Goal: Check status: Check status

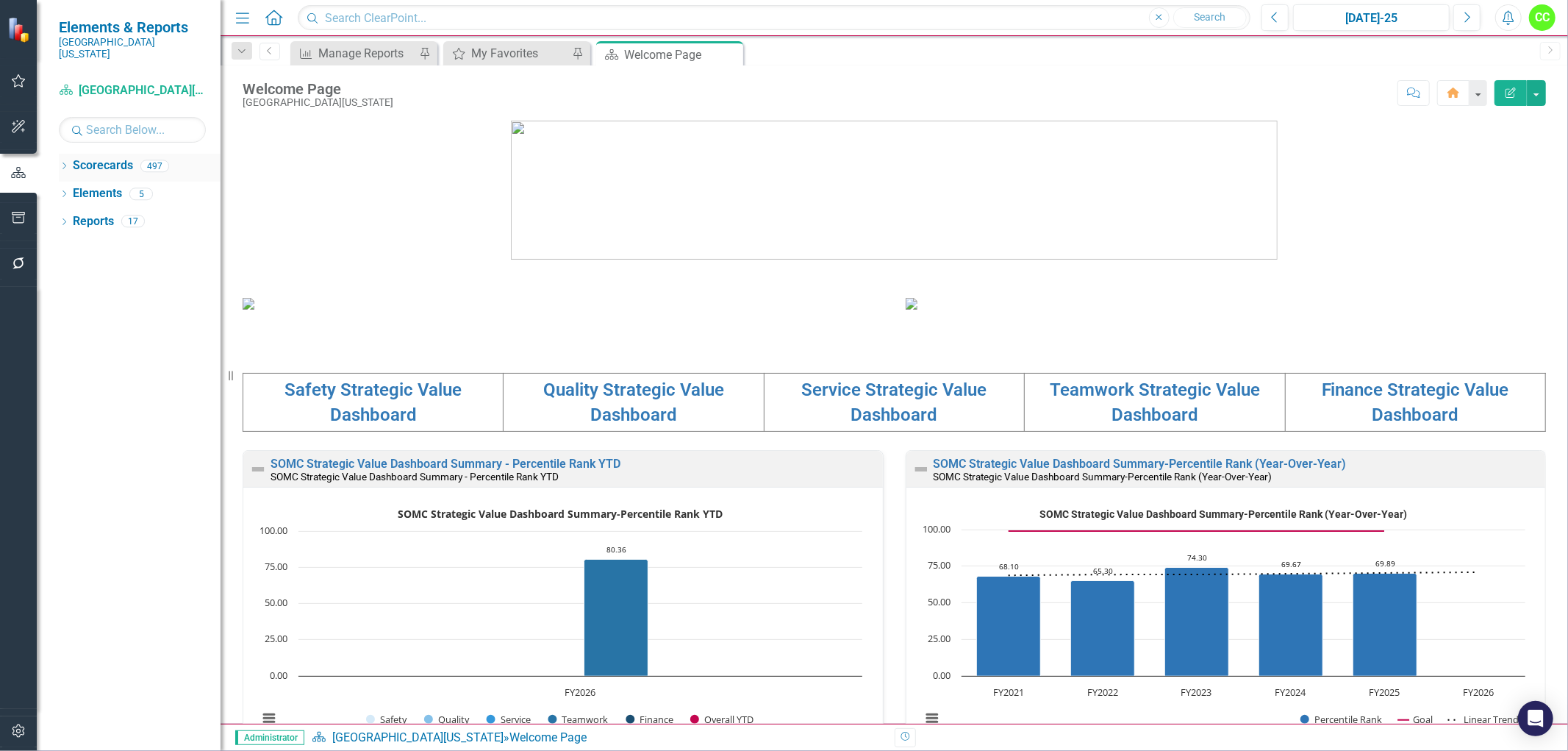
click at [60, 163] on icon "Dropdown" at bounding box center [64, 167] width 11 height 8
click at [68, 189] on icon "Dropdown" at bounding box center [71, 193] width 11 height 9
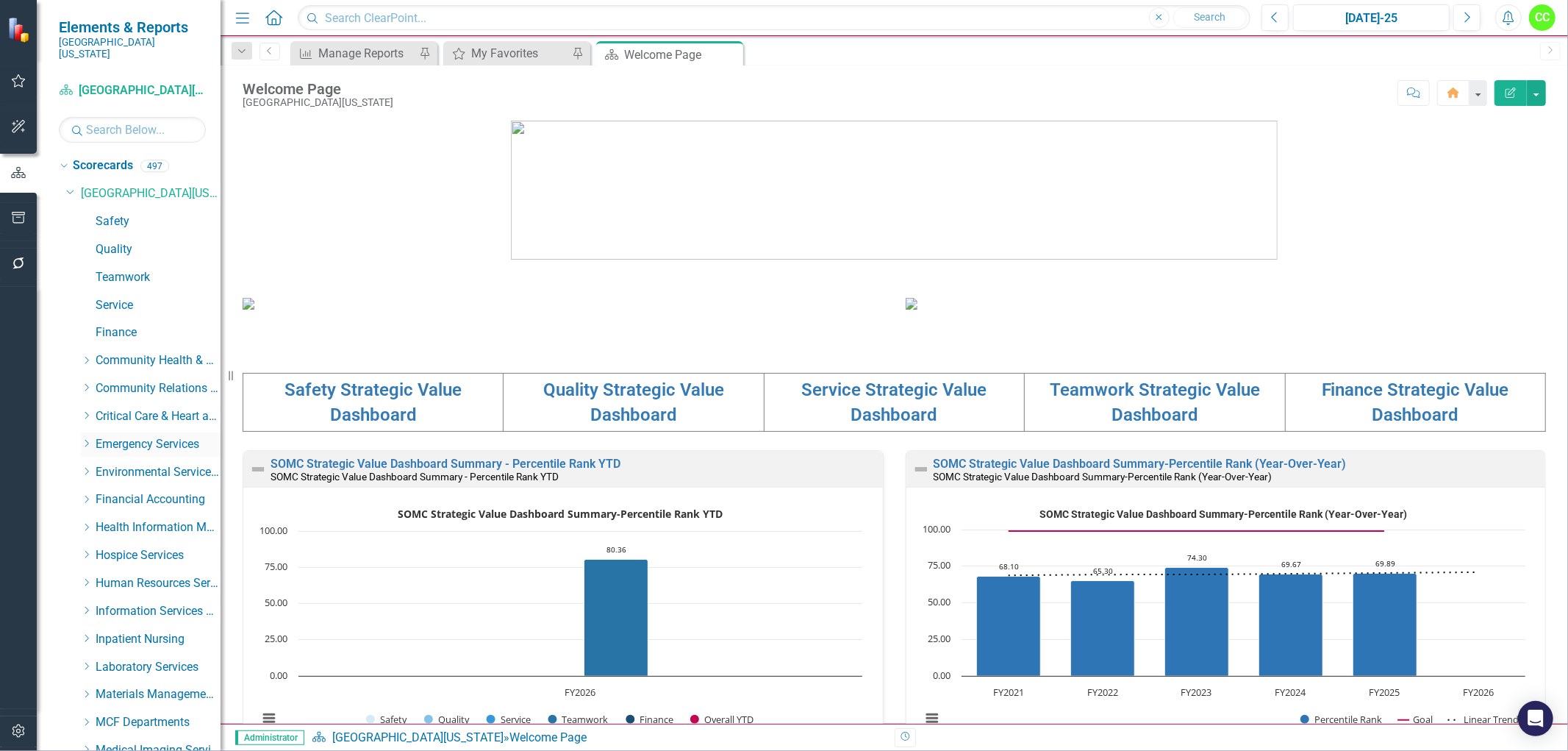
click at [91, 439] on icon "Dropdown" at bounding box center [86, 443] width 11 height 9
click at [136, 465] on link "Emergency Department" at bounding box center [165, 472] width 110 height 17
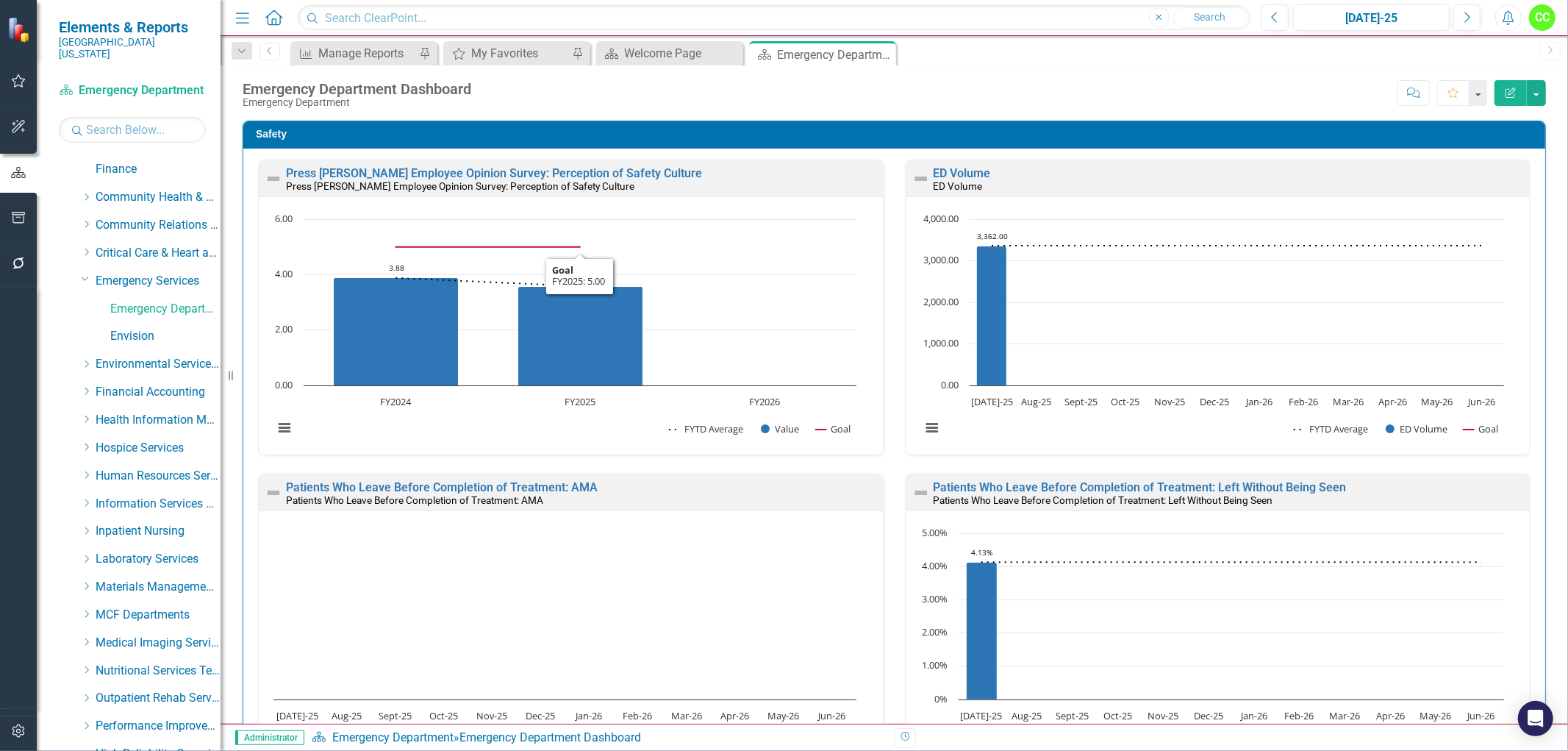
scroll to position [504, 0]
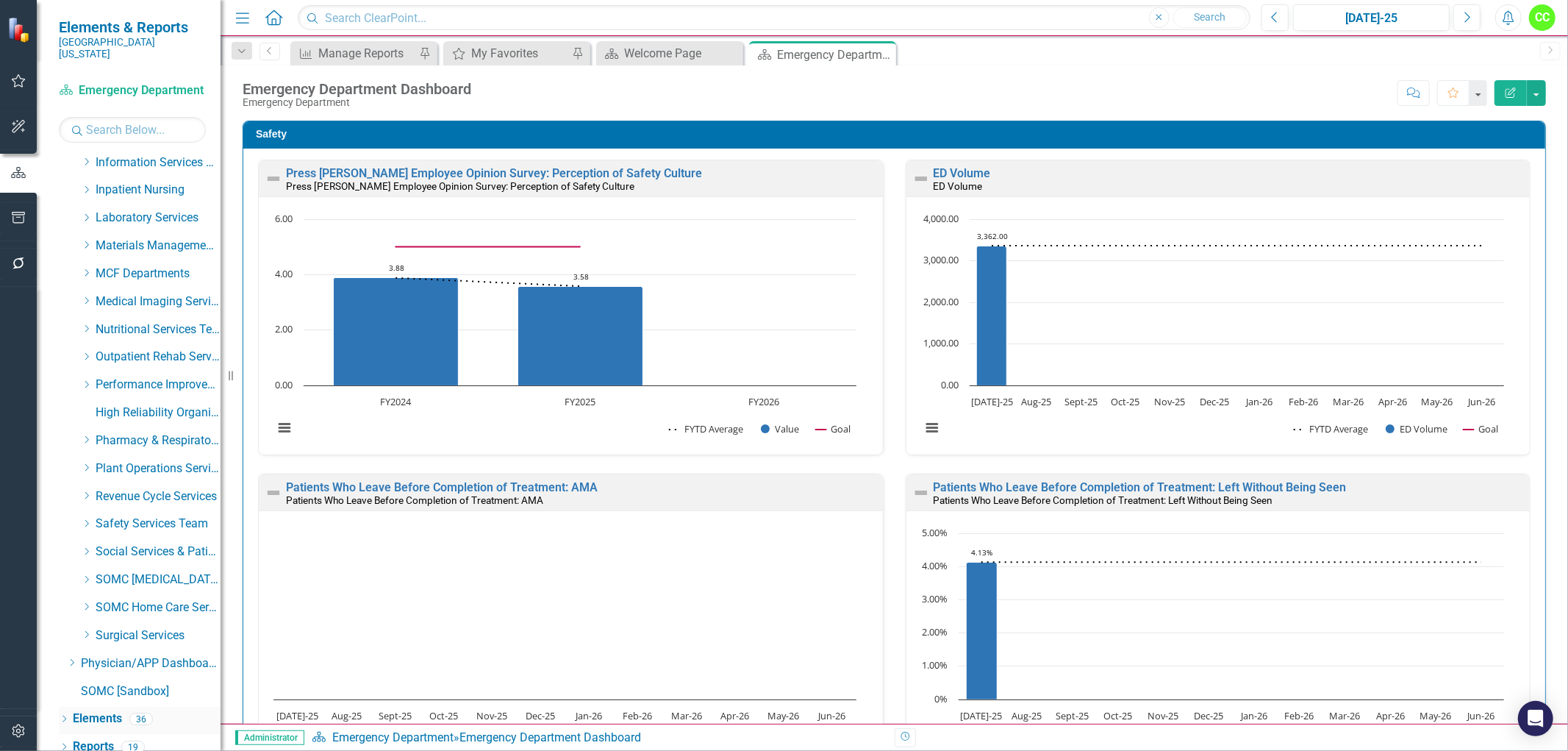
click at [93, 710] on link "Elements" at bounding box center [98, 718] width 49 height 17
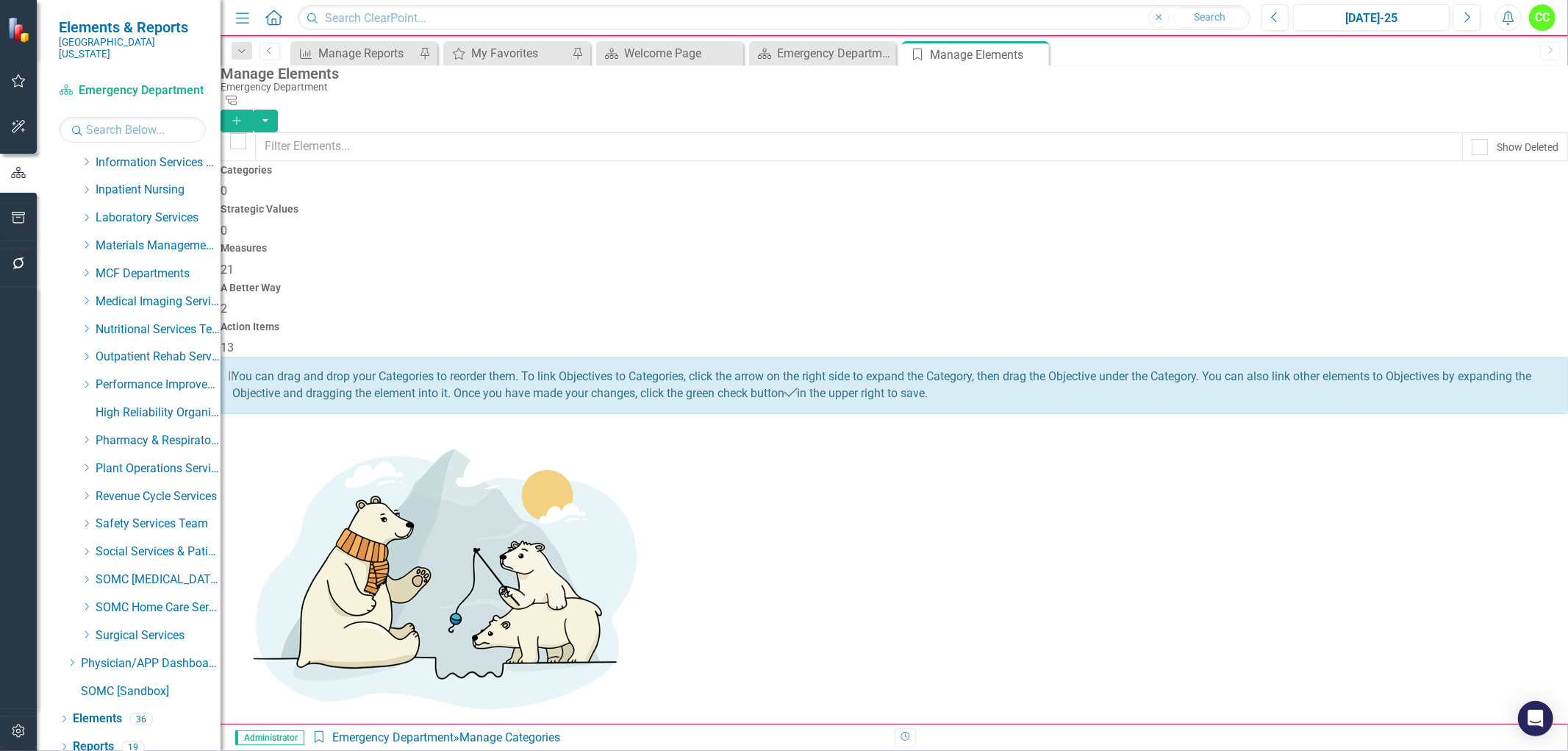
click at [1157, 282] on h4 "A Better Way" at bounding box center [894, 287] width 1348 height 11
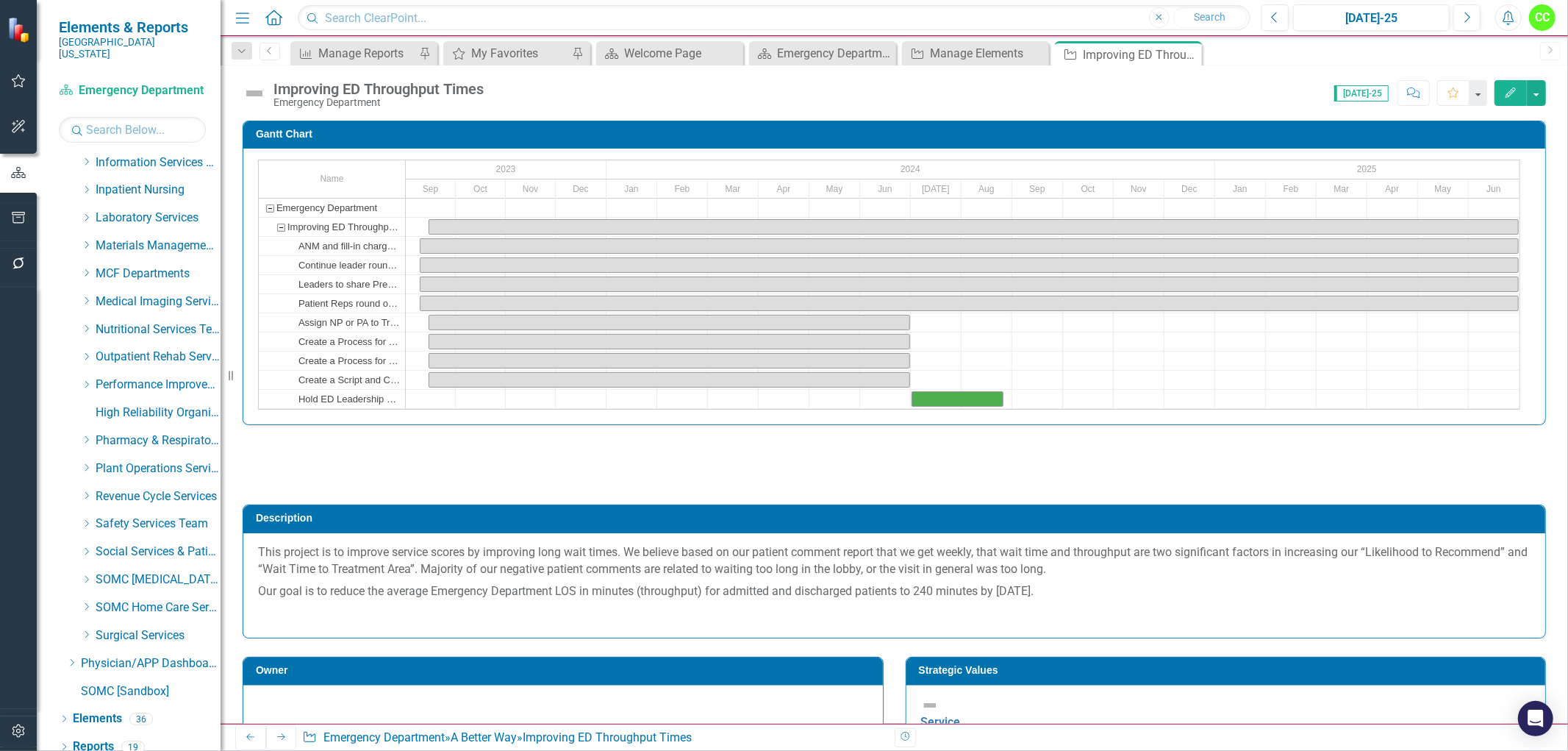
checkbox input "true"
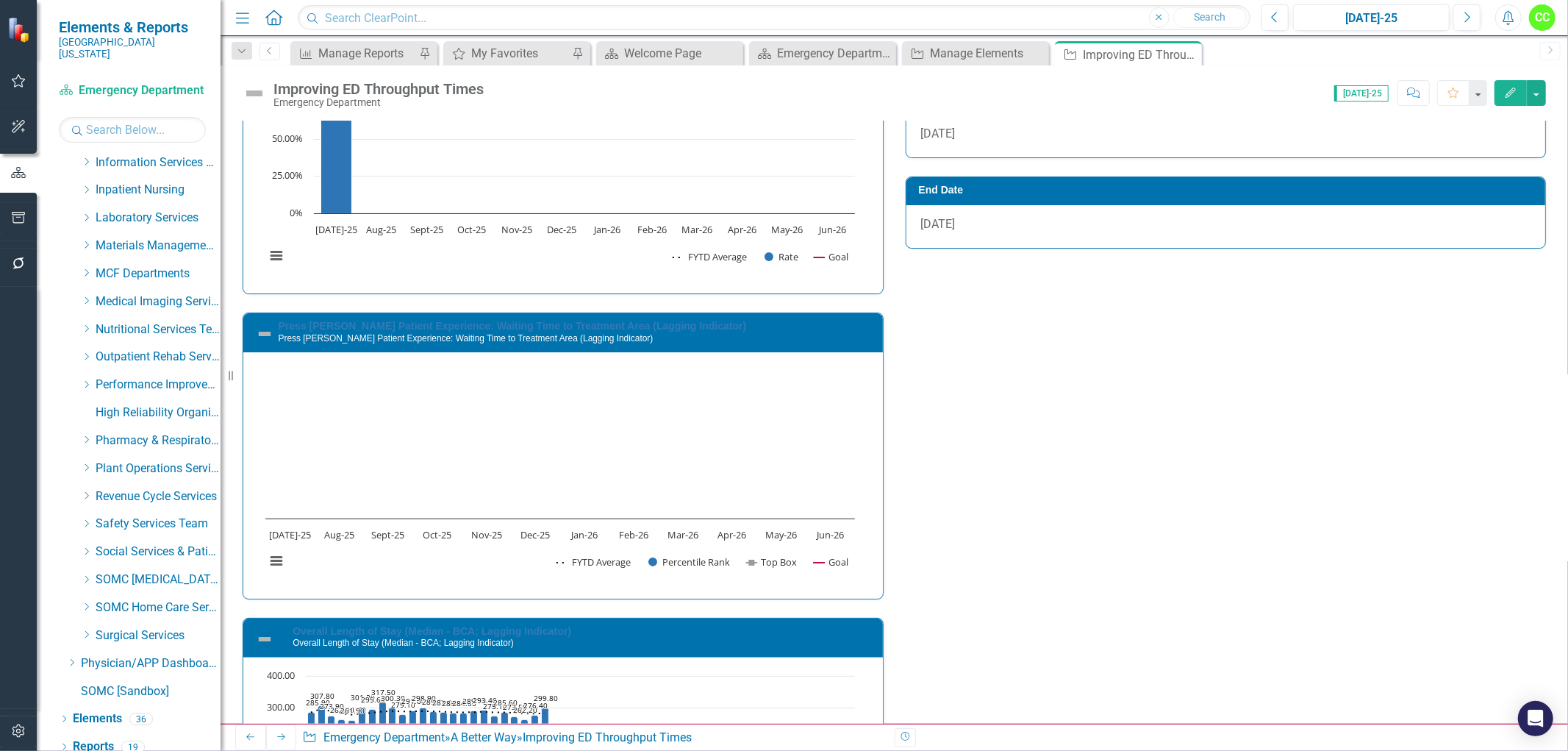
scroll to position [1758, 0]
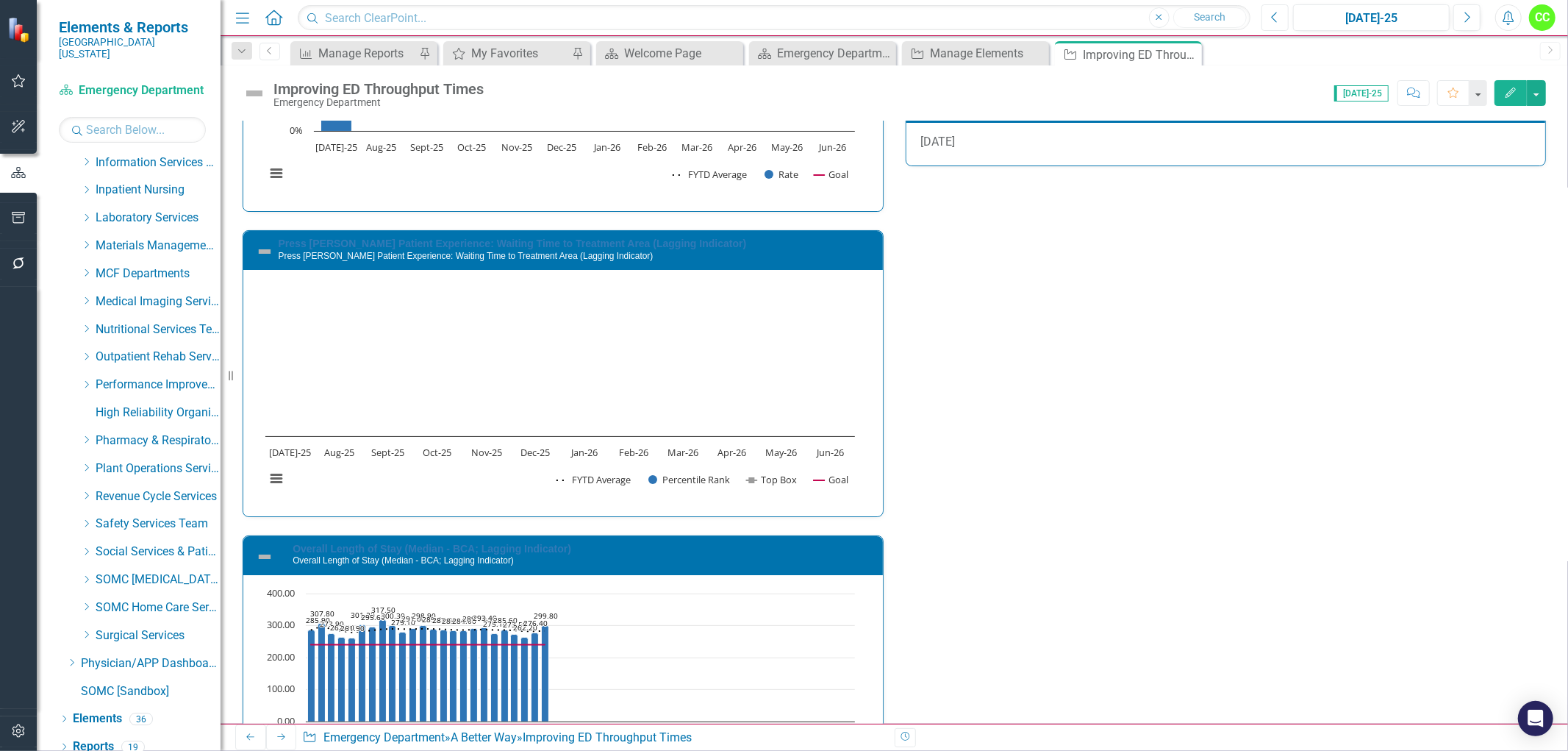
click at [1280, 13] on button "Previous" at bounding box center [1275, 18] width 27 height 26
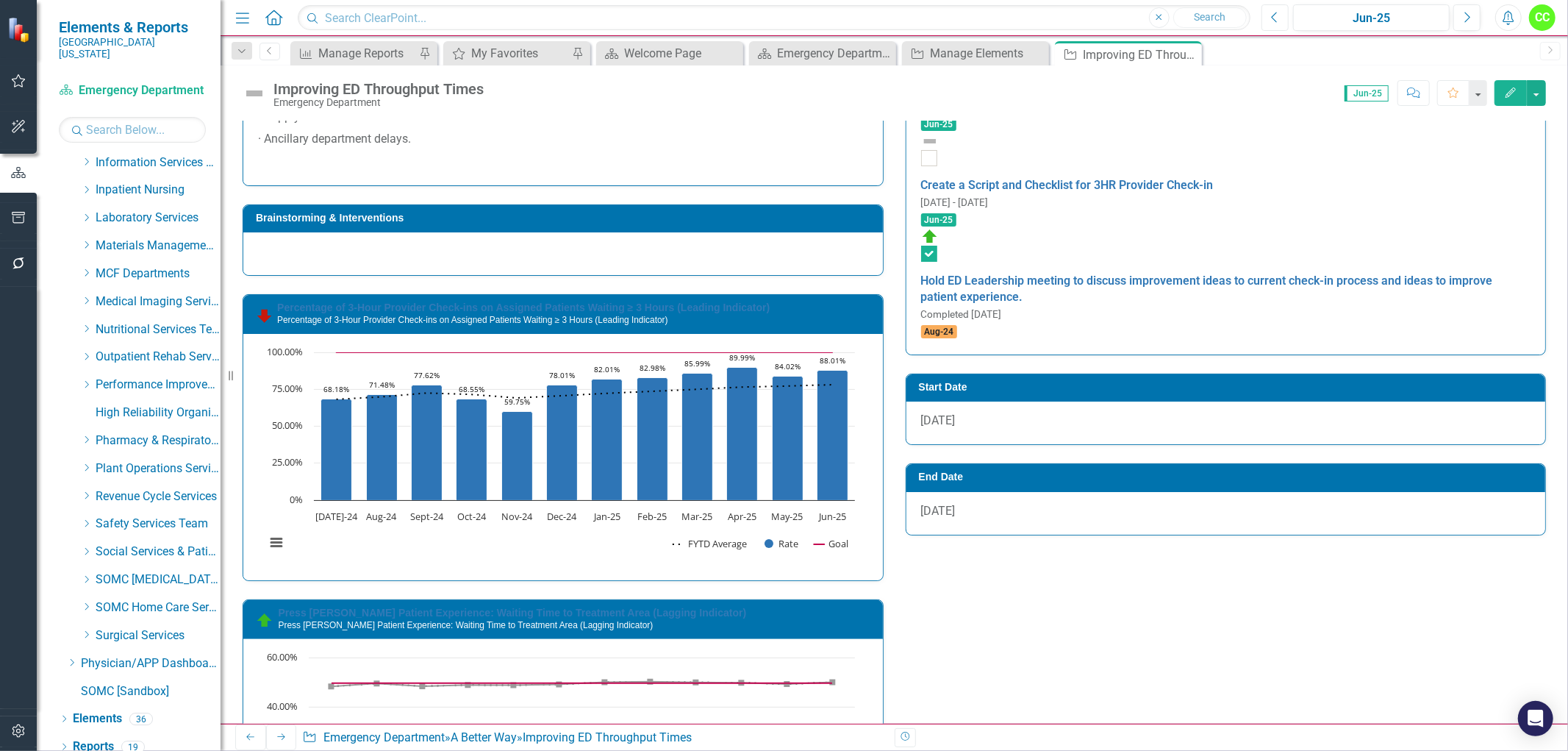
scroll to position [1797, 0]
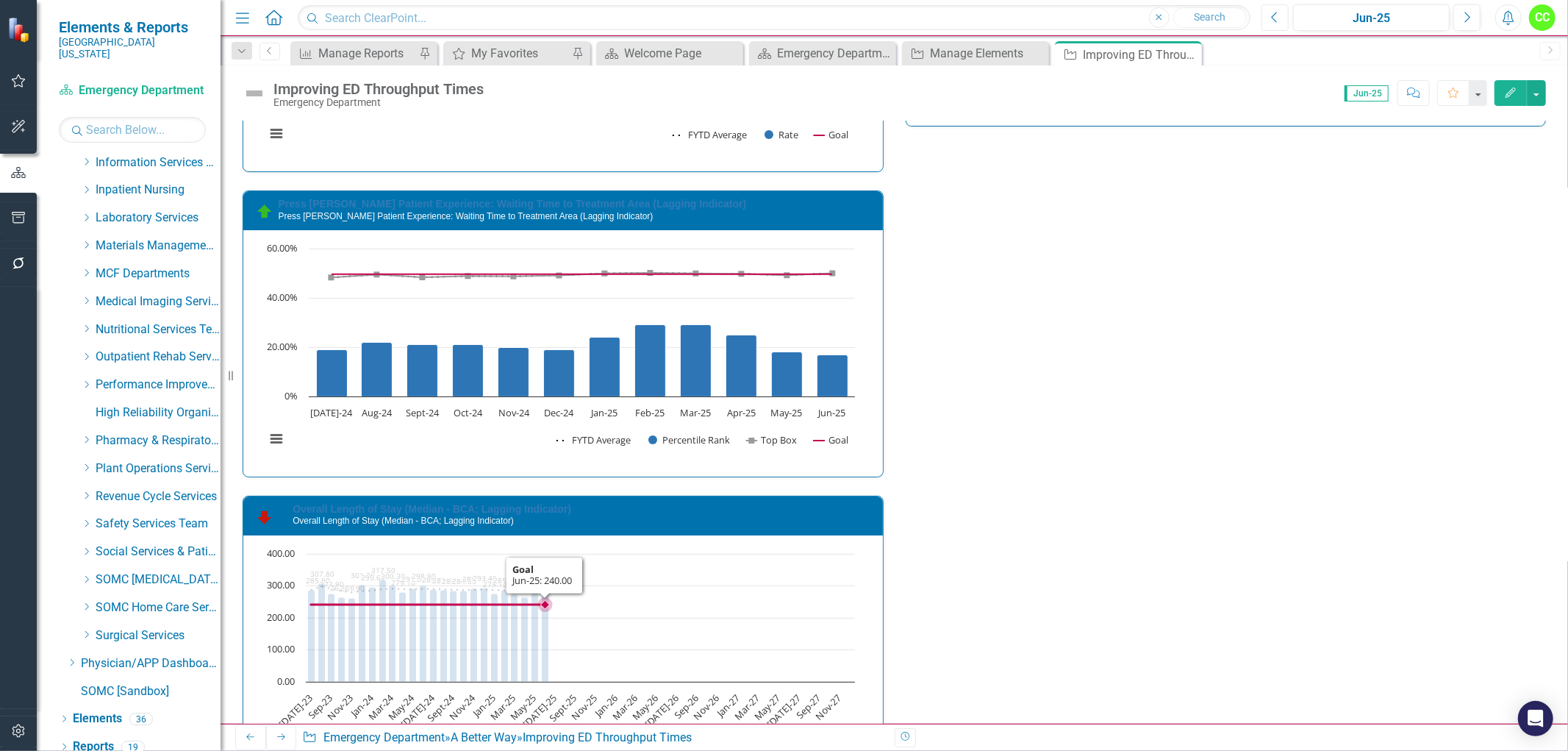
click at [738, 606] on rect "Interactive chart" at bounding box center [560, 657] width 604 height 220
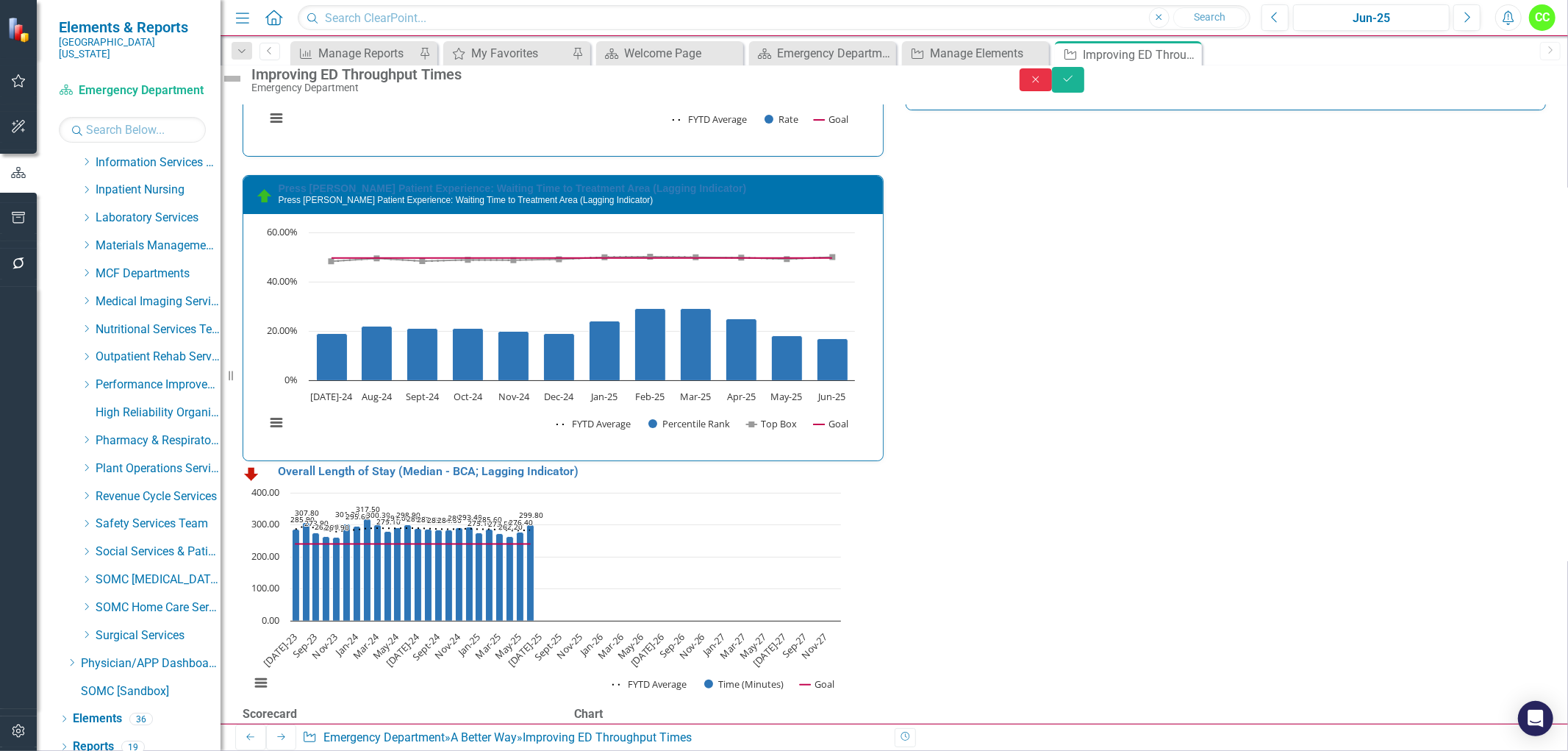
click at [1042, 85] on icon "Close" at bounding box center [1035, 79] width 13 height 11
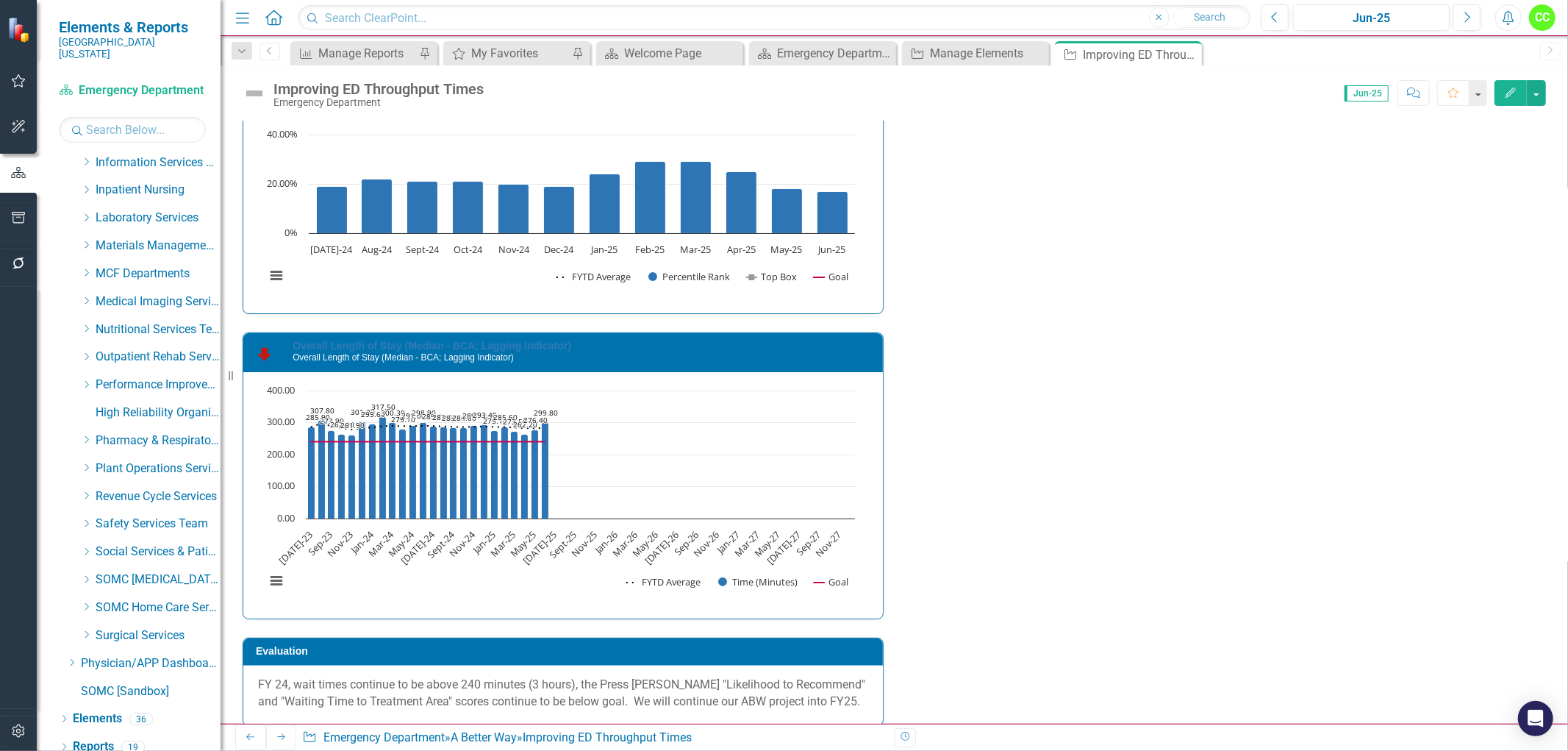
scroll to position [2041, 0]
